Goal: Find specific page/section: Find specific page/section

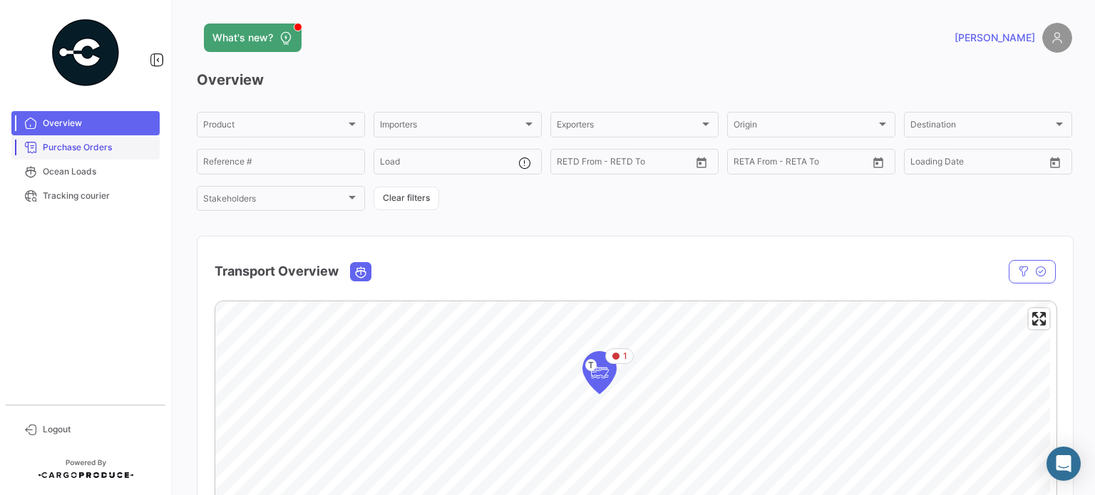
click at [81, 145] on span "Purchase Orders" at bounding box center [98, 147] width 111 height 13
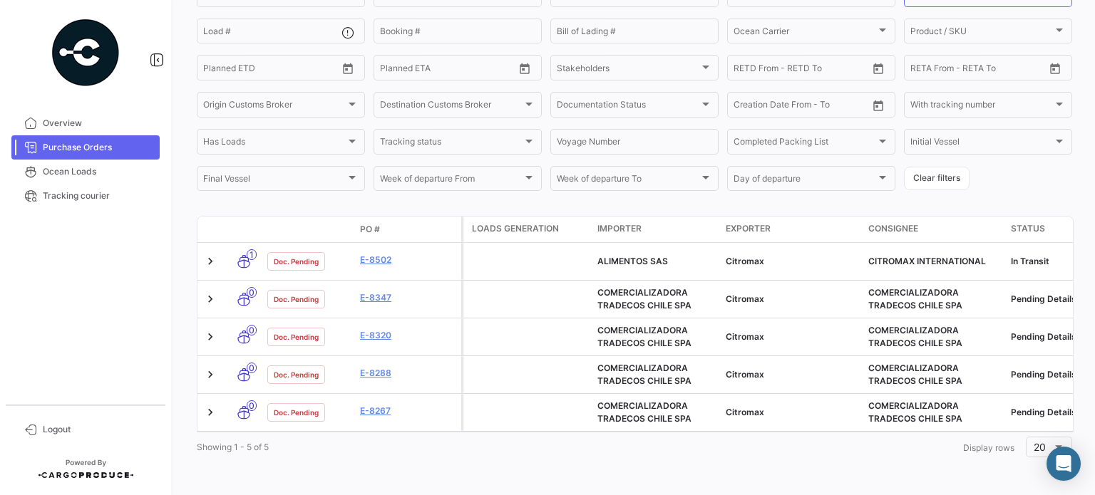
scroll to position [48, 0]
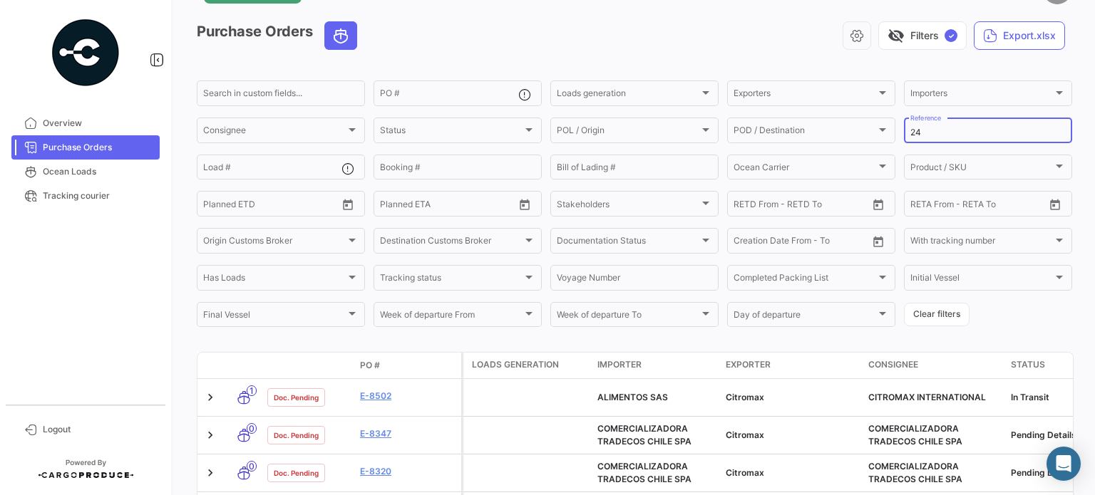
click at [941, 133] on input "24" at bounding box center [987, 133] width 155 height 10
drag, startPoint x: 943, startPoint y: 134, endPoint x: 824, endPoint y: 130, distance: 119.8
click at [0, 0] on div "Search in custom fields... PO # Loads generation Loads generation Exporters Exp…" at bounding box center [0, 0] width 0 height 0
click at [933, 139] on div "Reference" at bounding box center [987, 129] width 155 height 28
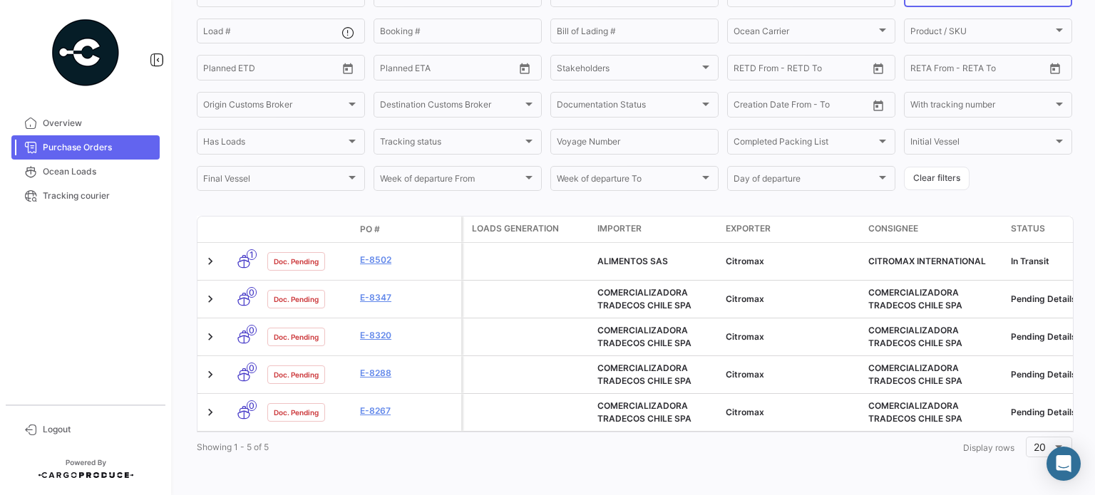
type input "24"
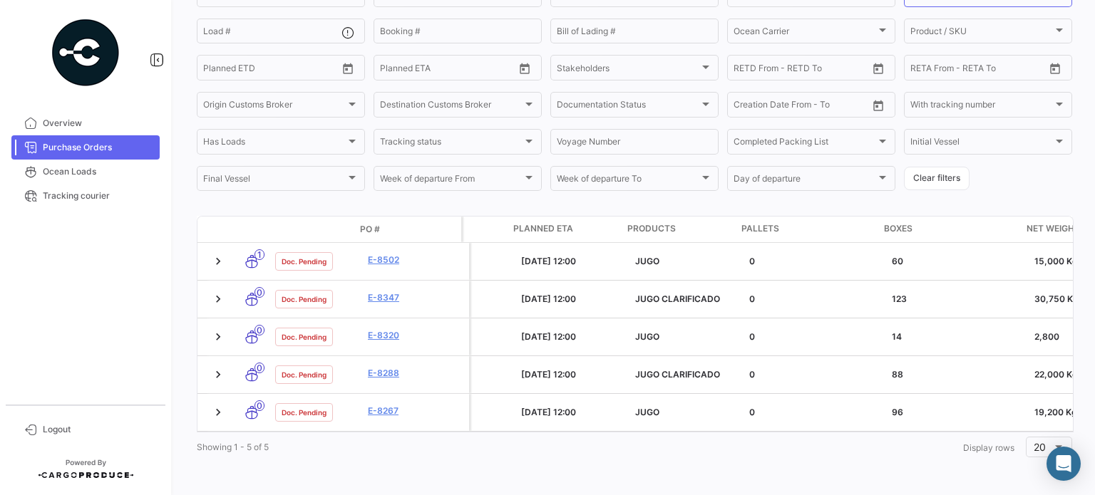
scroll to position [0, 2609]
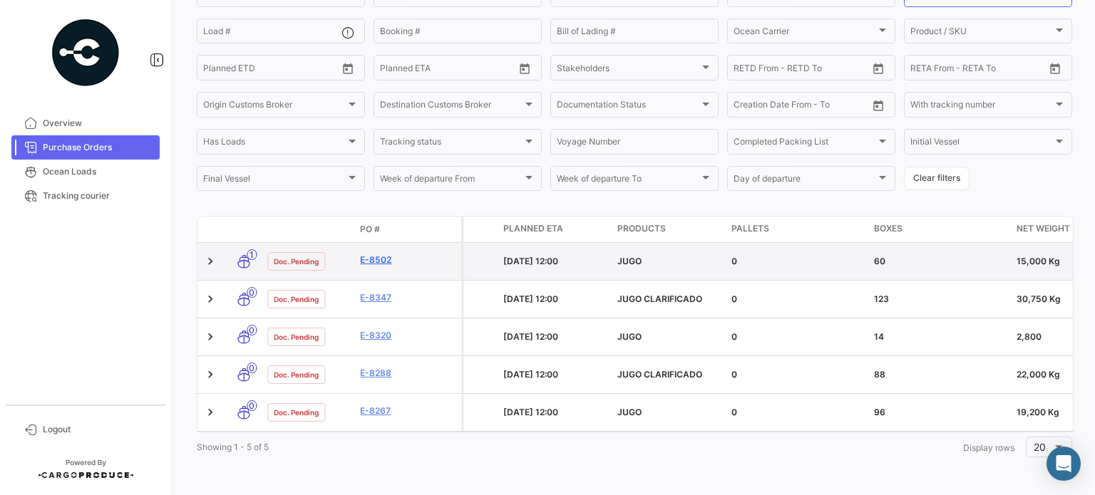
click at [378, 254] on link "E-8502" at bounding box center [407, 260] width 95 height 13
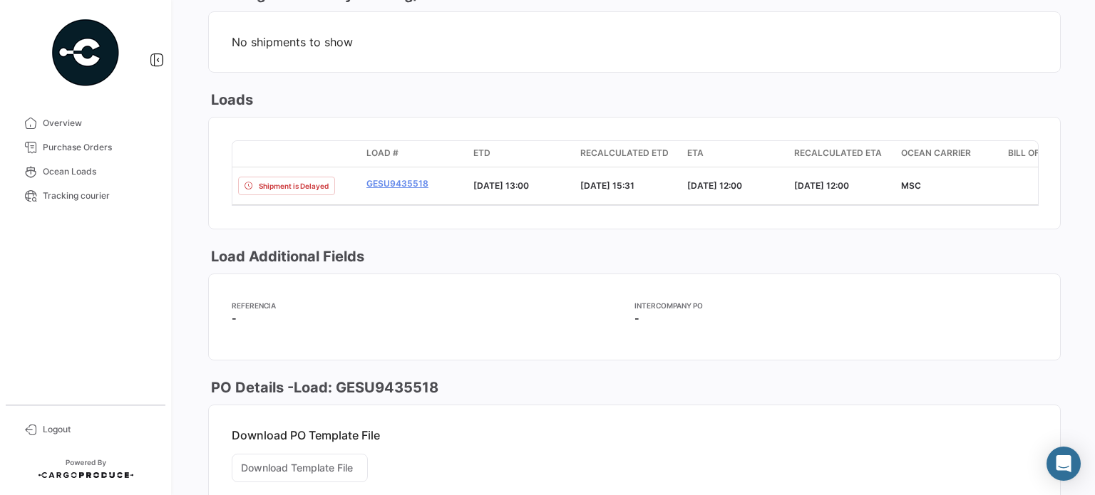
scroll to position [923, 0]
